Goal: Task Accomplishment & Management: Use online tool/utility

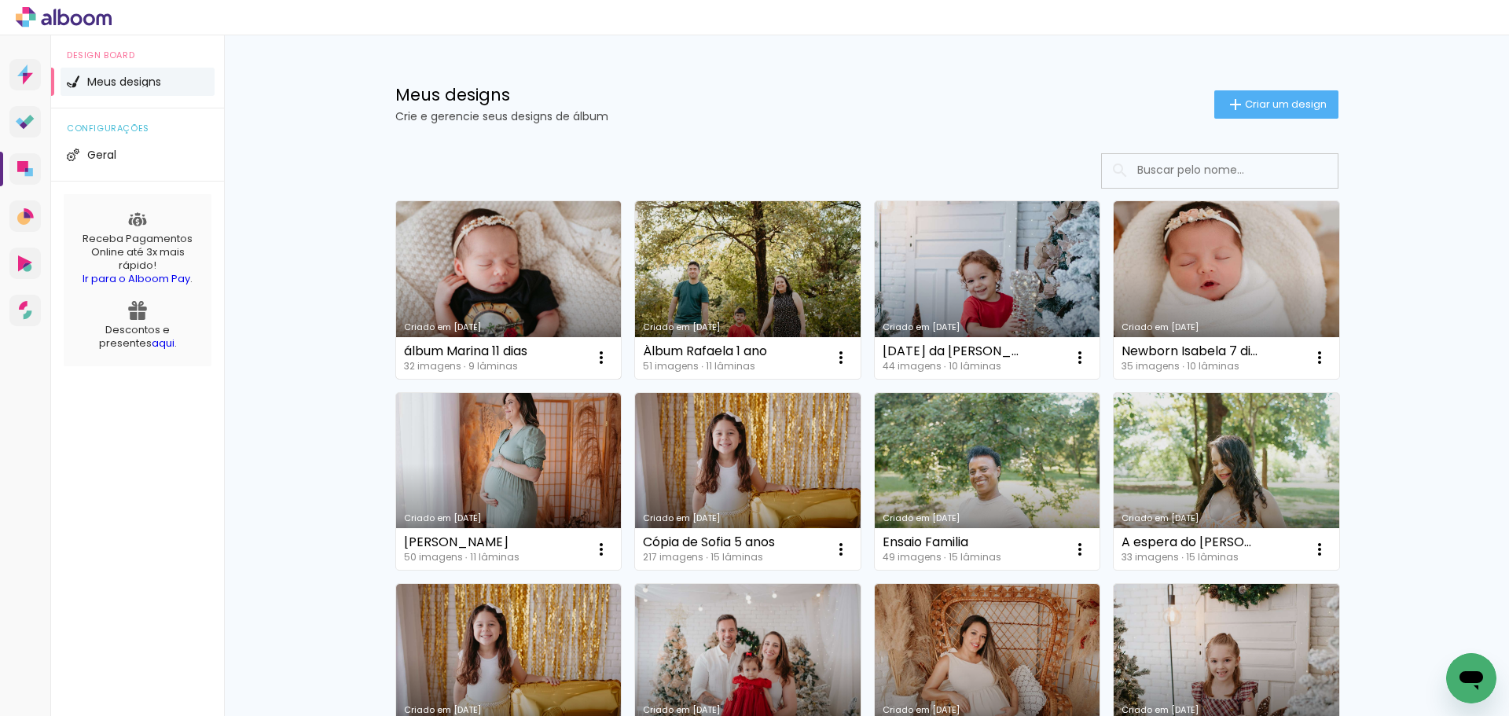
click at [493, 252] on link "Criado em [DATE]" at bounding box center [509, 290] width 226 height 178
